Goal: Task Accomplishment & Management: Manage account settings

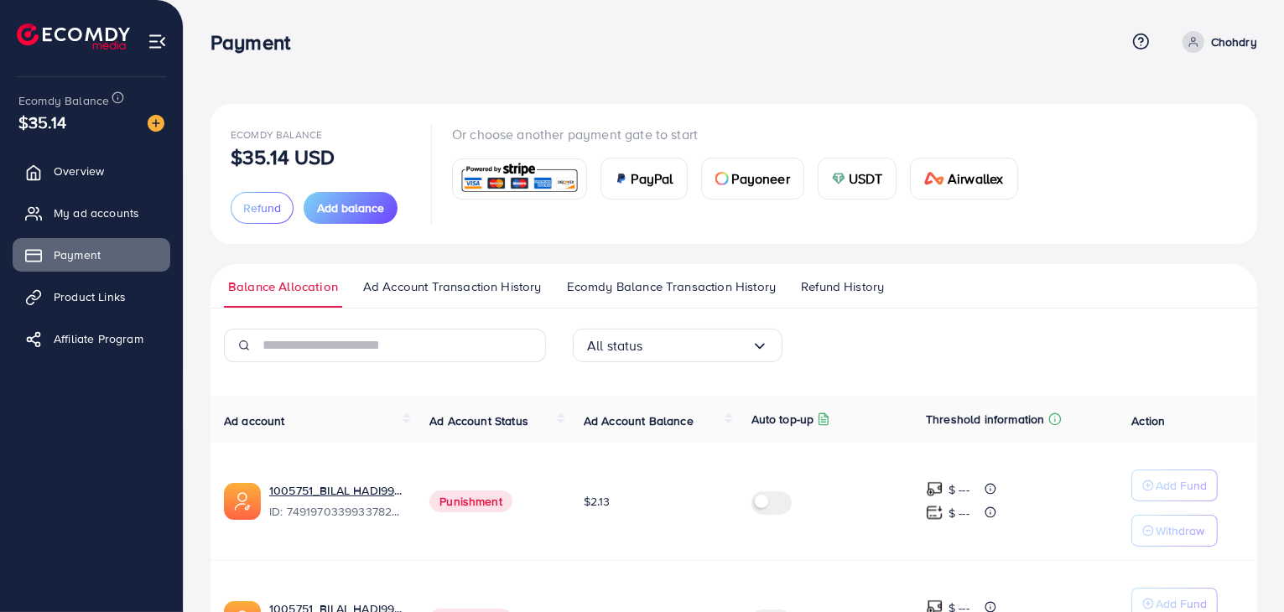
click at [40, 132] on span "$35.14" at bounding box center [42, 122] width 48 height 24
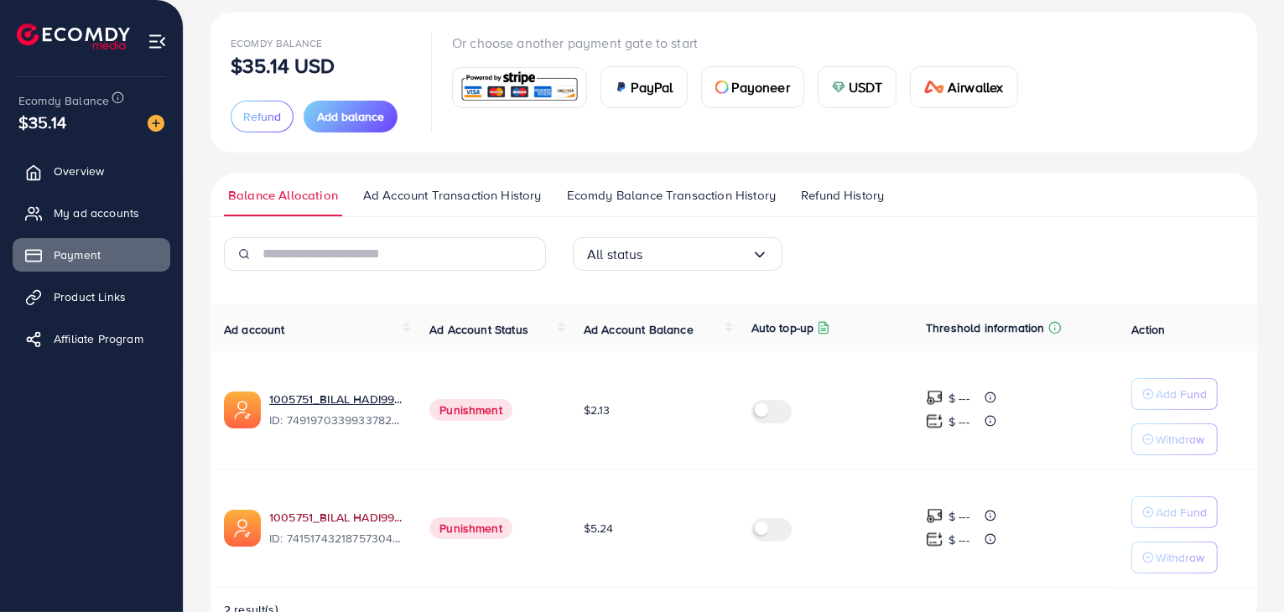
scroll to position [136, 0]
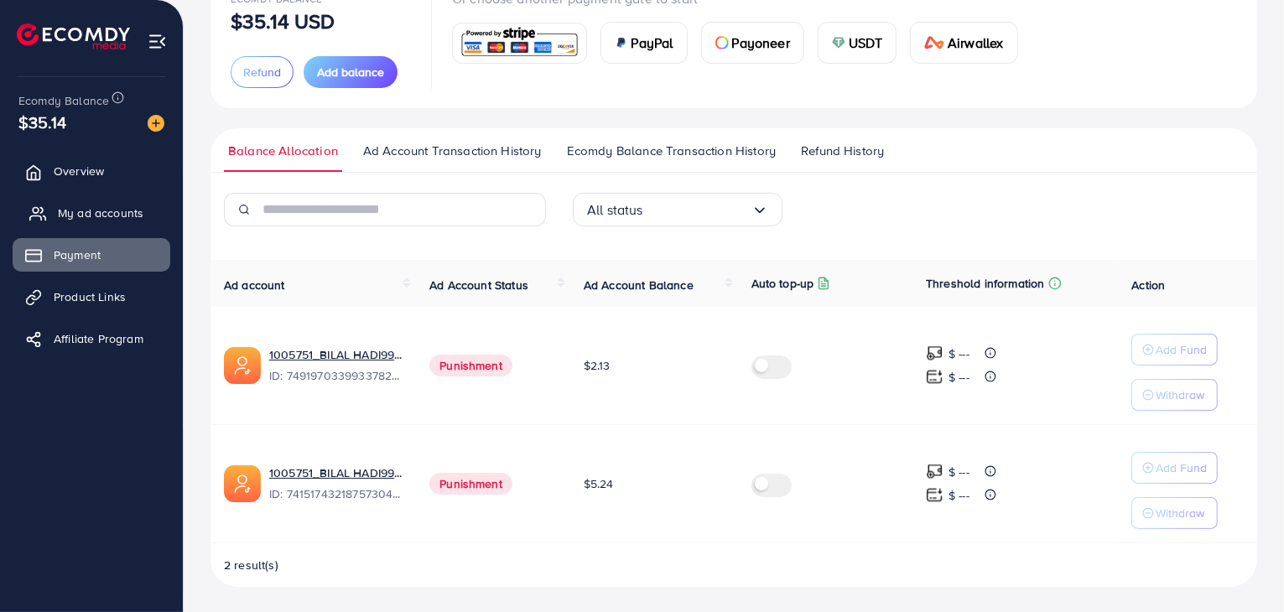
click at [75, 209] on span "My ad accounts" at bounding box center [101, 213] width 86 height 17
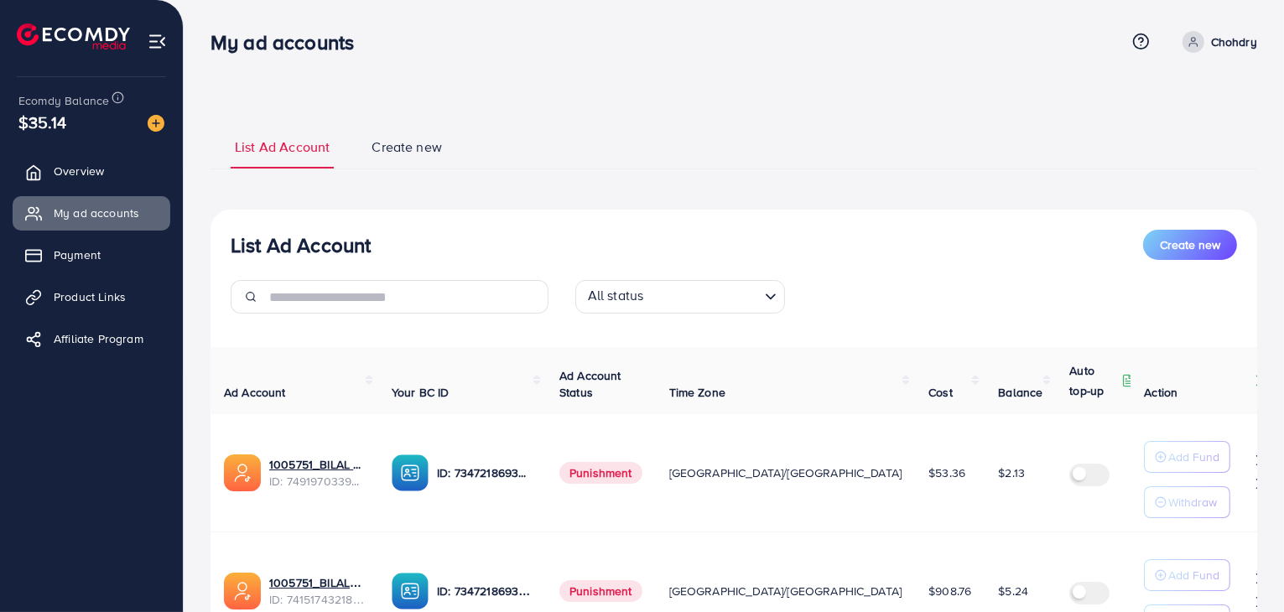
click at [507, 58] on div "My ad accounts Help Center Contact Support Term and policy About Us Chohdry Pro…" at bounding box center [734, 41] width 1047 height 45
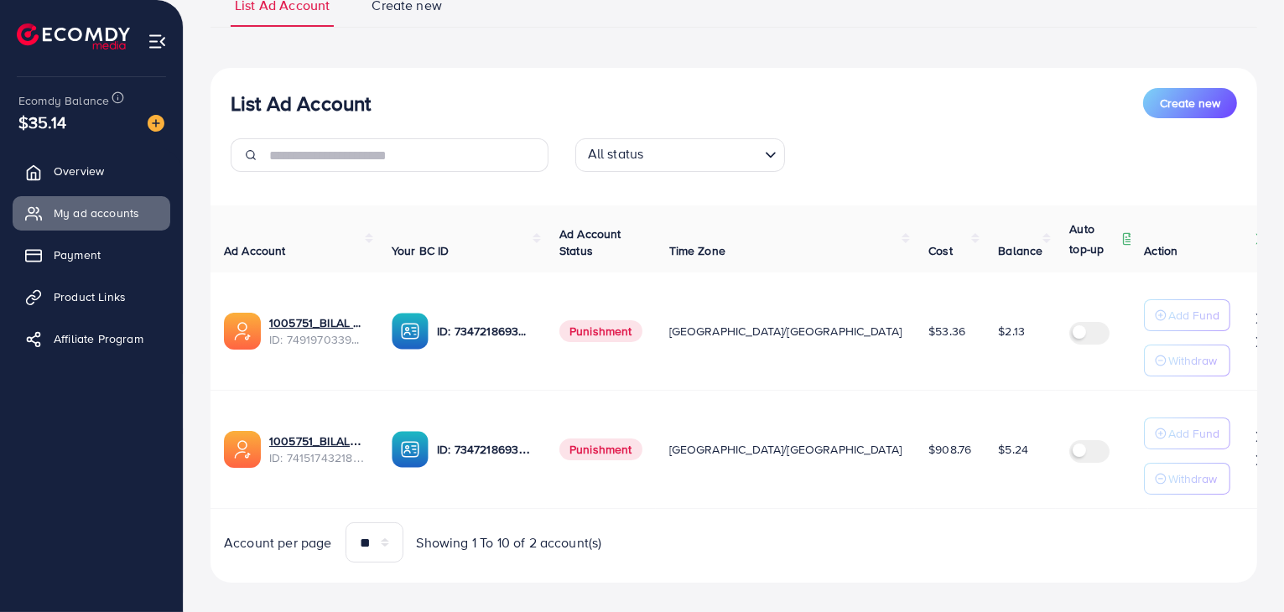
scroll to position [162, 0]
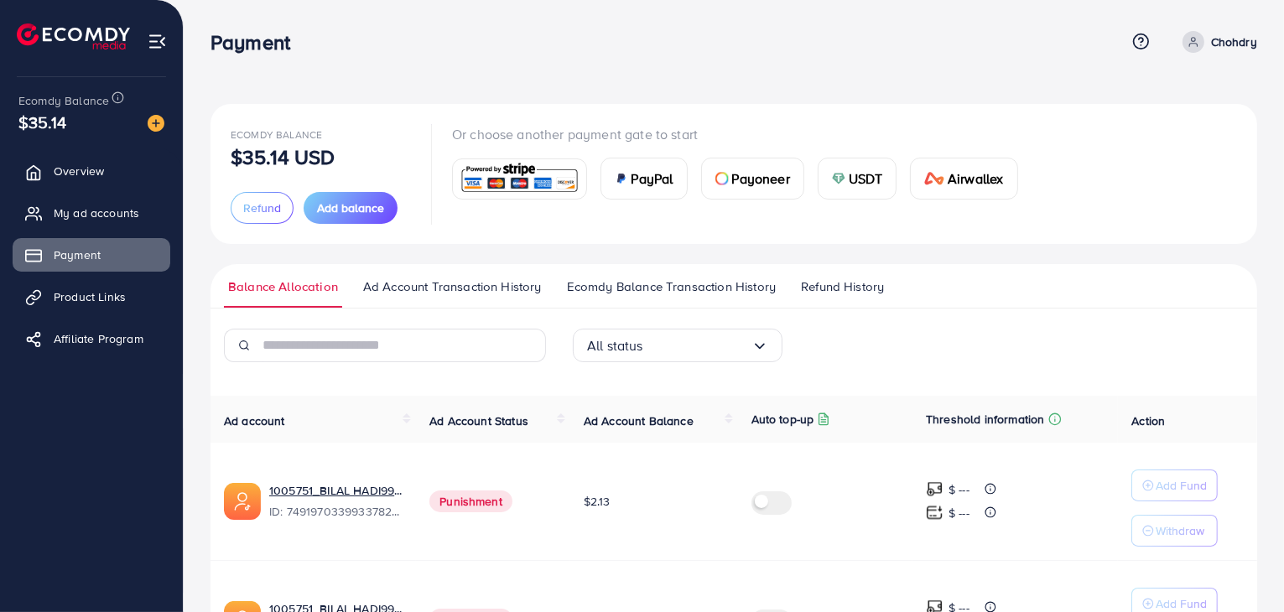
click at [823, 284] on span "Refund History" at bounding box center [842, 287] width 83 height 18
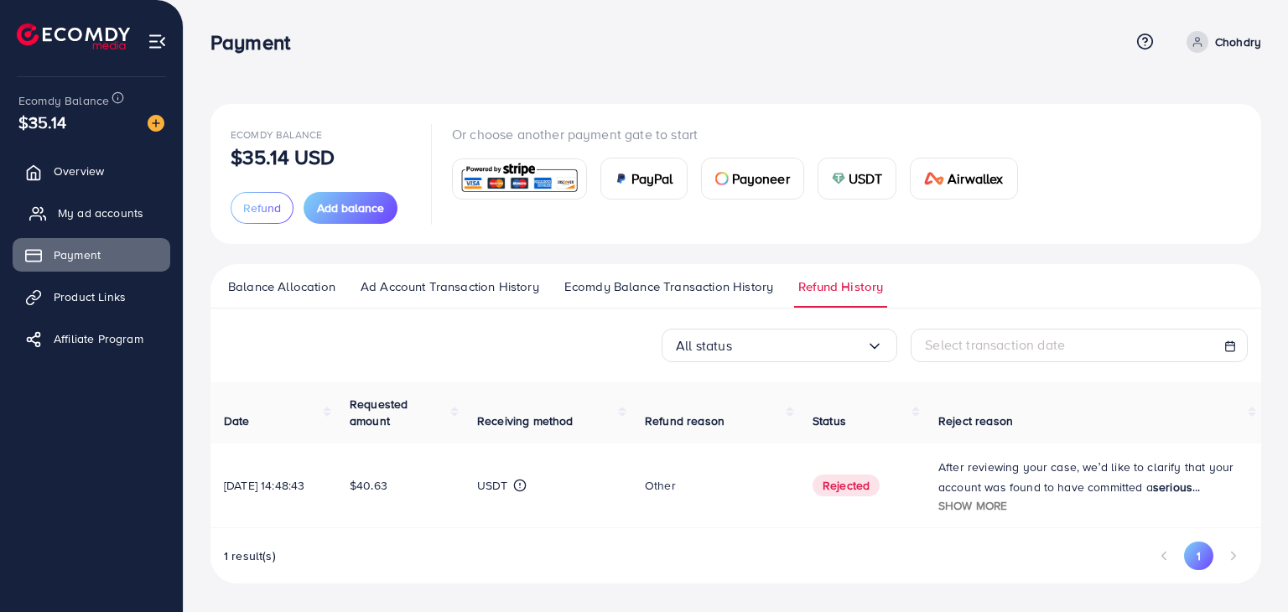
click at [112, 212] on span "My ad accounts" at bounding box center [101, 213] width 86 height 17
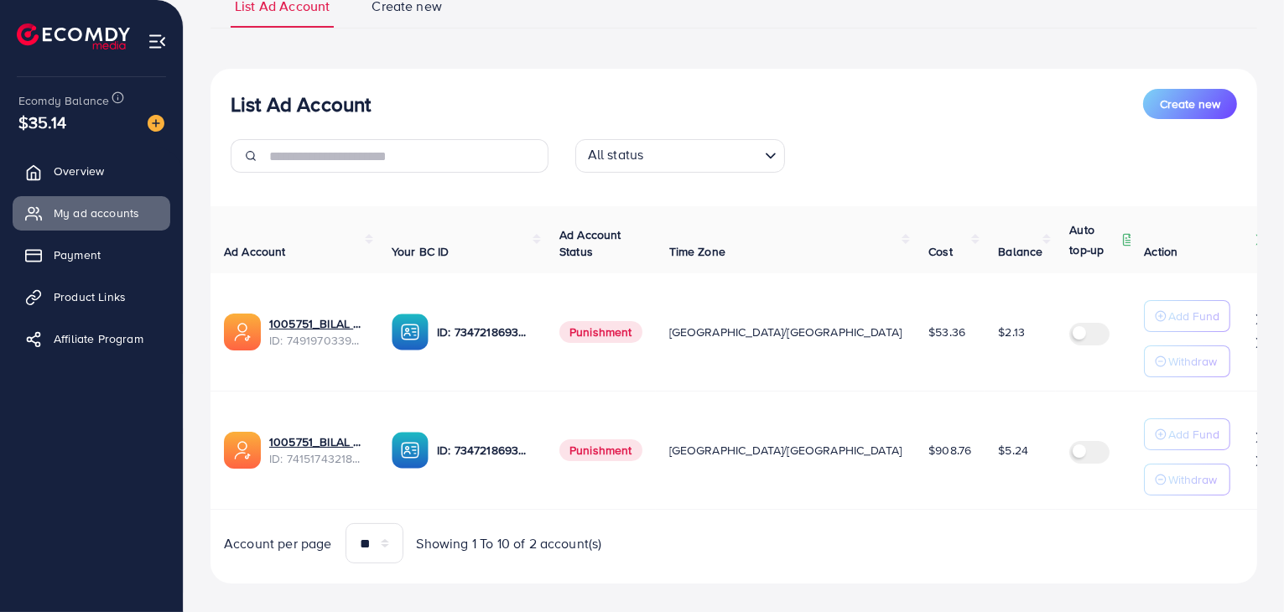
scroll to position [162, 0]
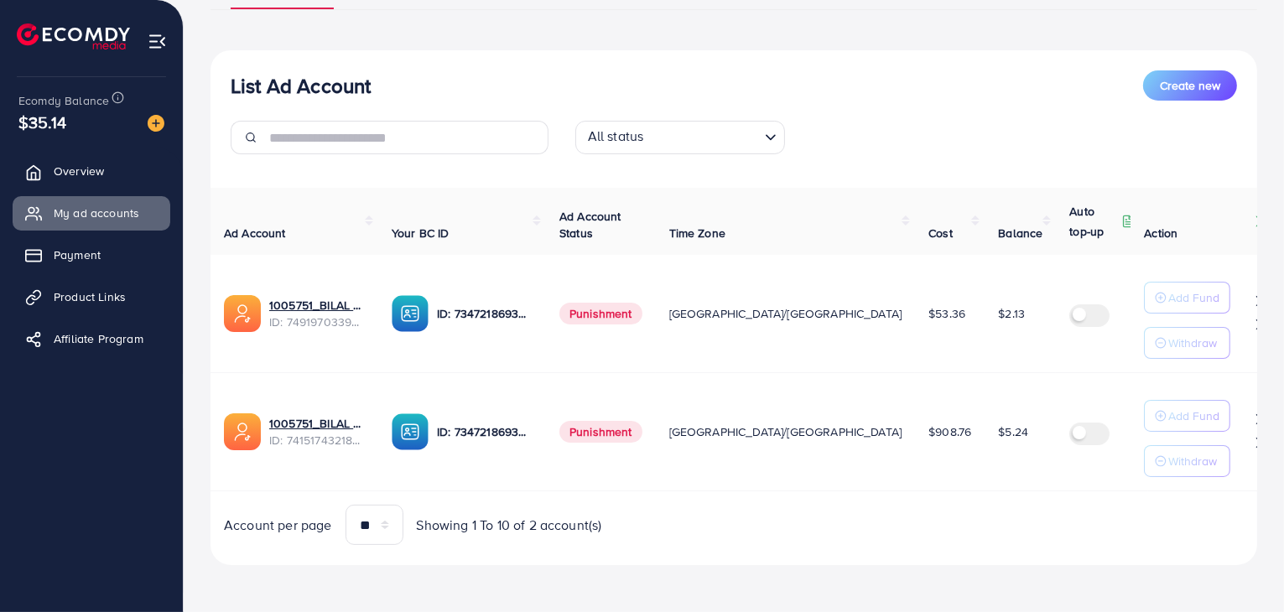
click at [111, 249] on link "Payment" at bounding box center [92, 255] width 158 height 34
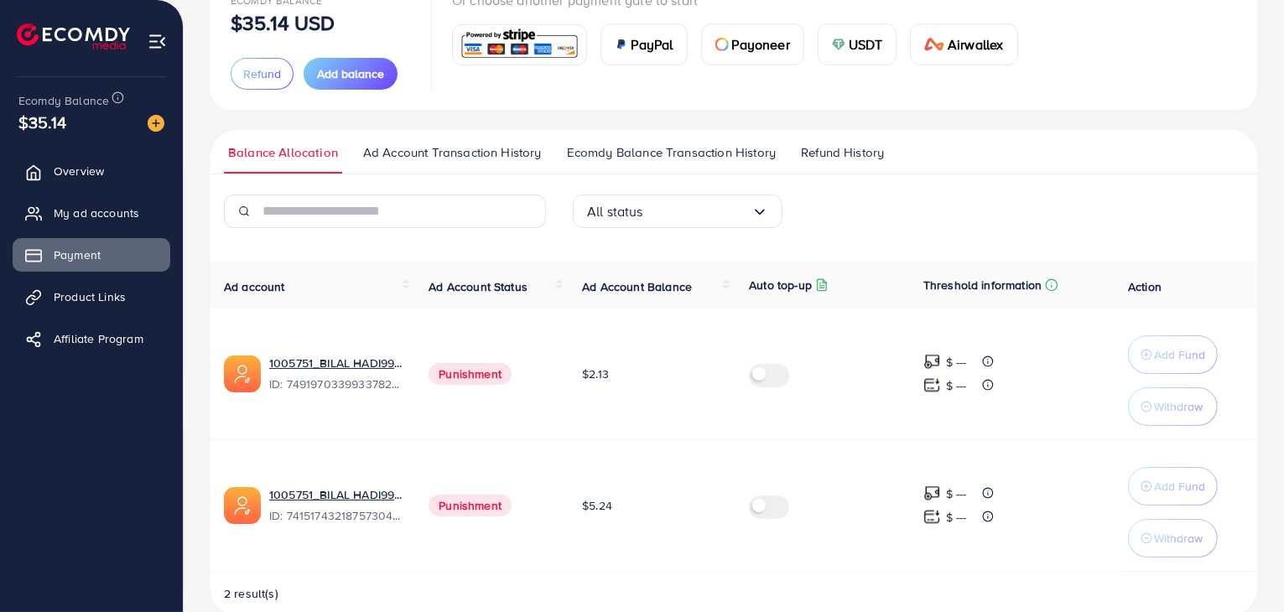
scroll to position [163, 0]
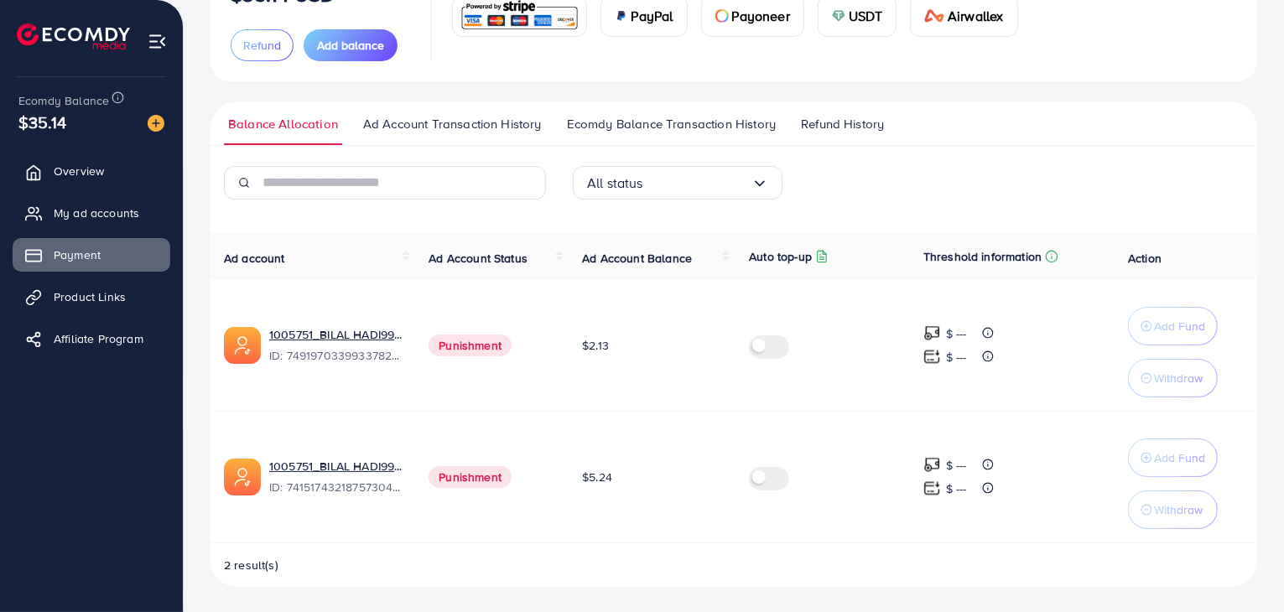
click at [596, 474] on span "$5.24" at bounding box center [597, 477] width 30 height 17
drag, startPoint x: 101, startPoint y: 225, endPoint x: 109, endPoint y: 232, distance: 11.3
click at [100, 224] on link "My ad accounts" at bounding box center [92, 213] width 158 height 34
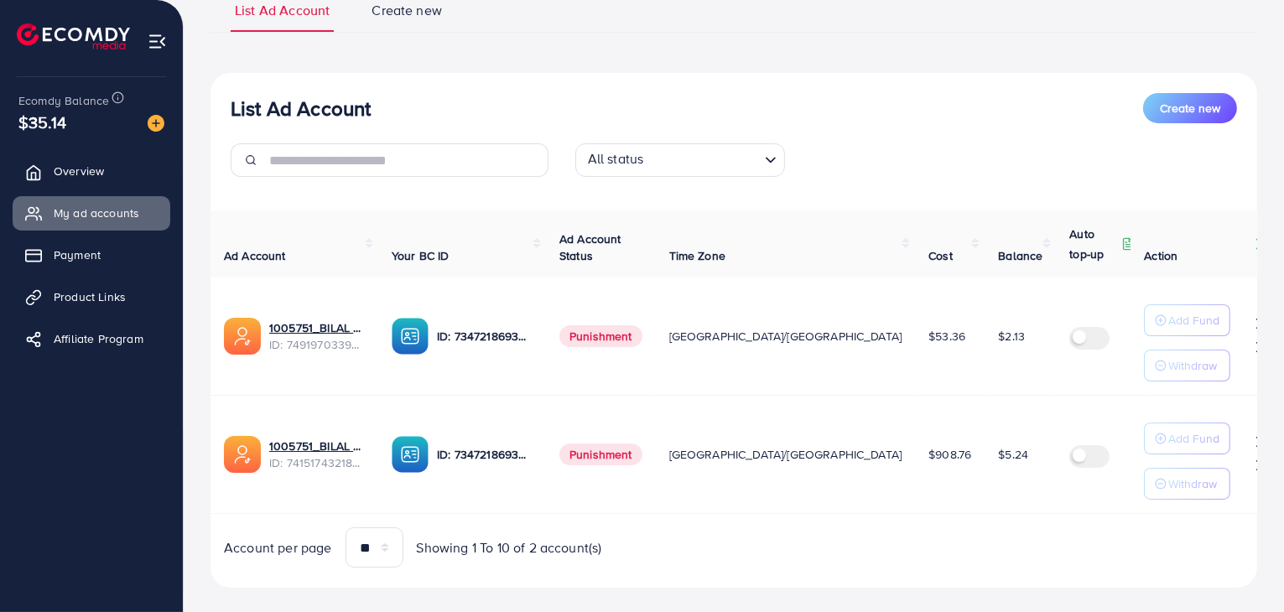
scroll to position [162, 0]
